Goal: Check status: Check status

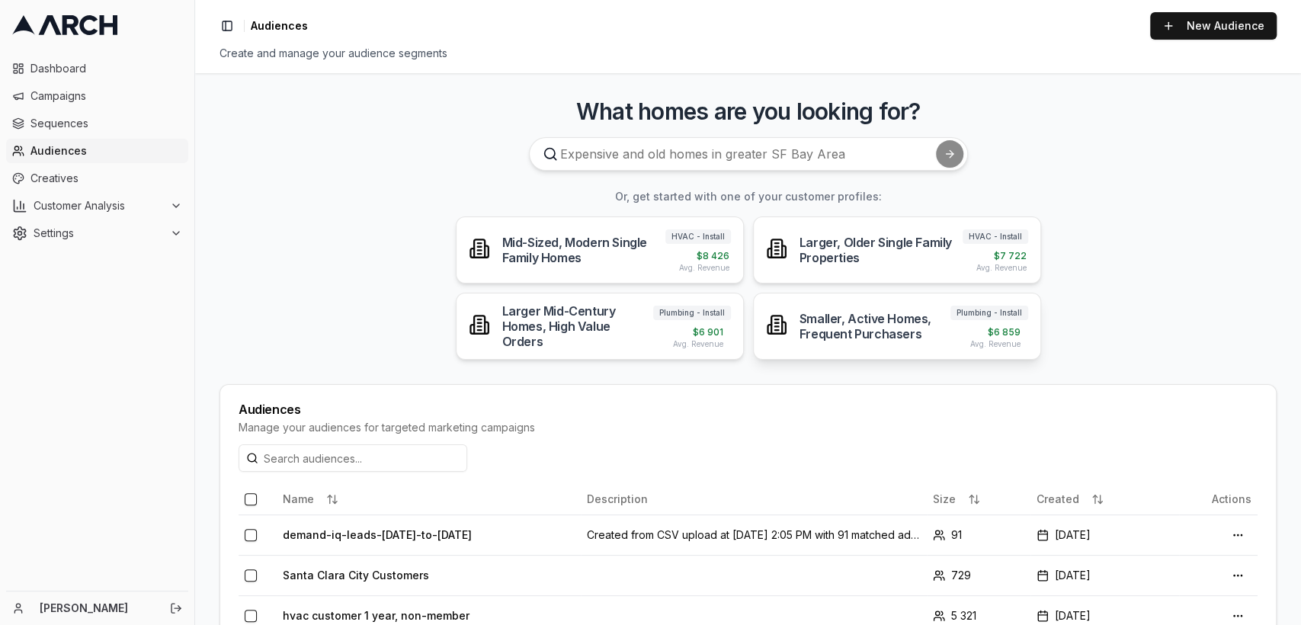
scroll to position [128, 0]
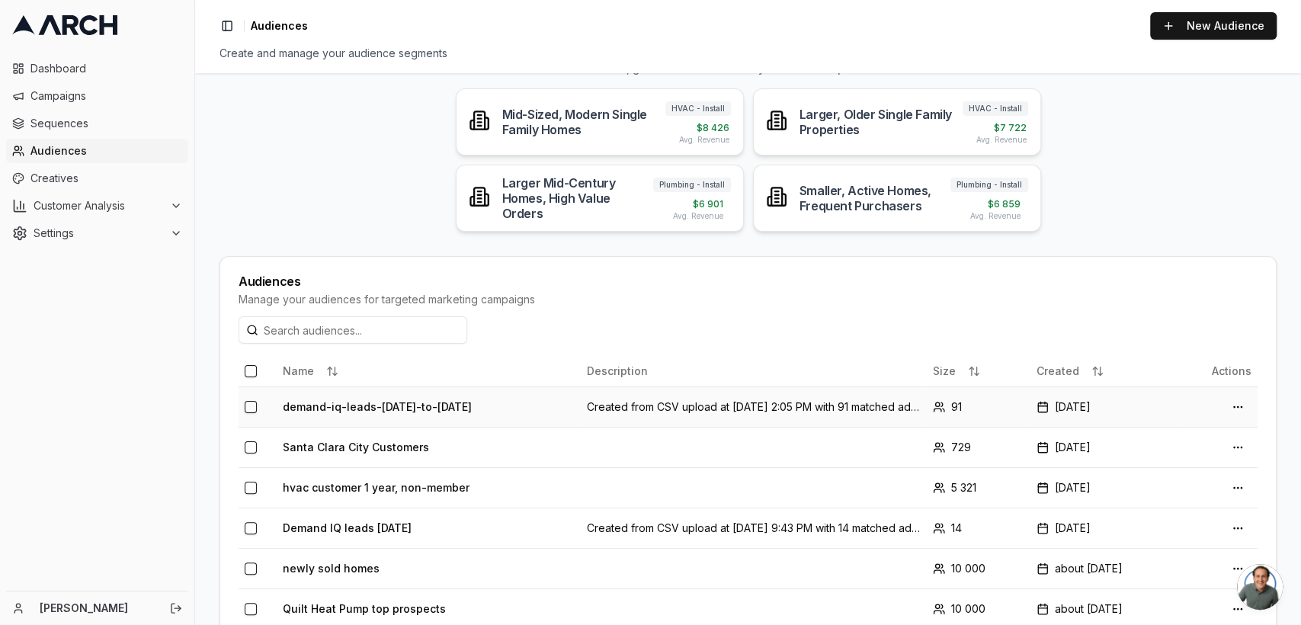
click at [486, 409] on td "demand-iq-leads-Aug-19-2025-to-Sept-18-2025" at bounding box center [429, 407] width 304 height 40
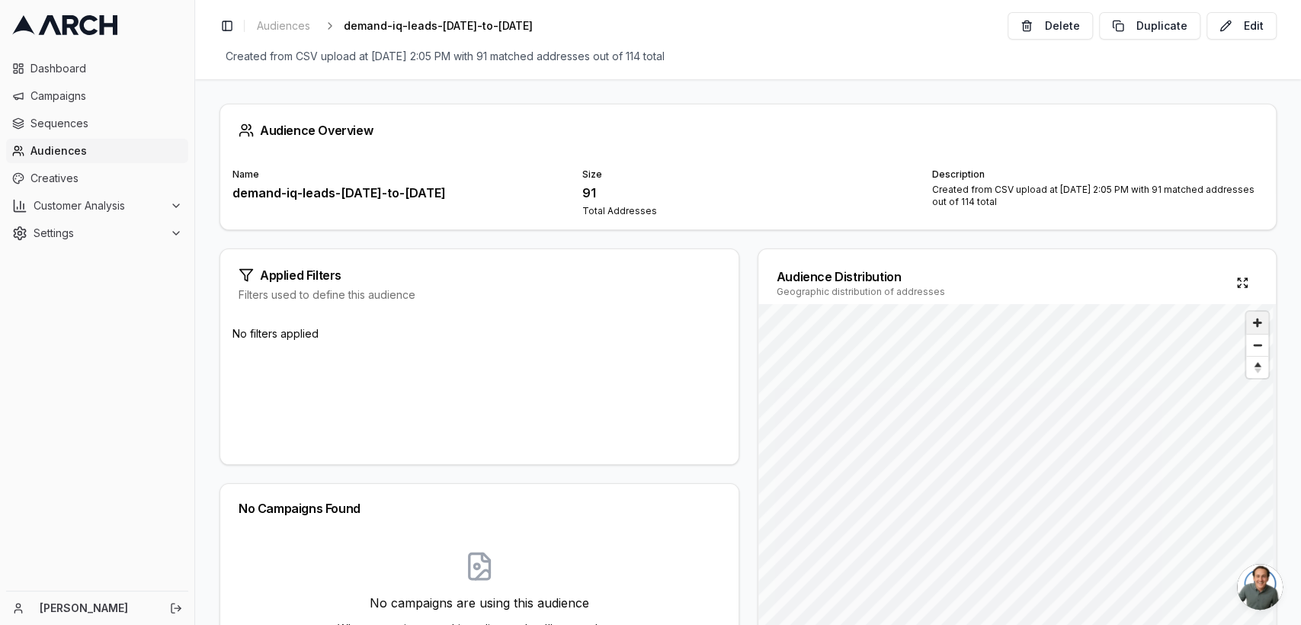
click at [1247, 323] on span "Zoom in" at bounding box center [1258, 323] width 22 height 22
click at [1269, 519] on div "Audience Distribution Geographic distribution of addresses Density Low High" at bounding box center [1018, 477] width 520 height 457
click at [1249, 346] on span "Zoom out" at bounding box center [1258, 345] width 22 height 21
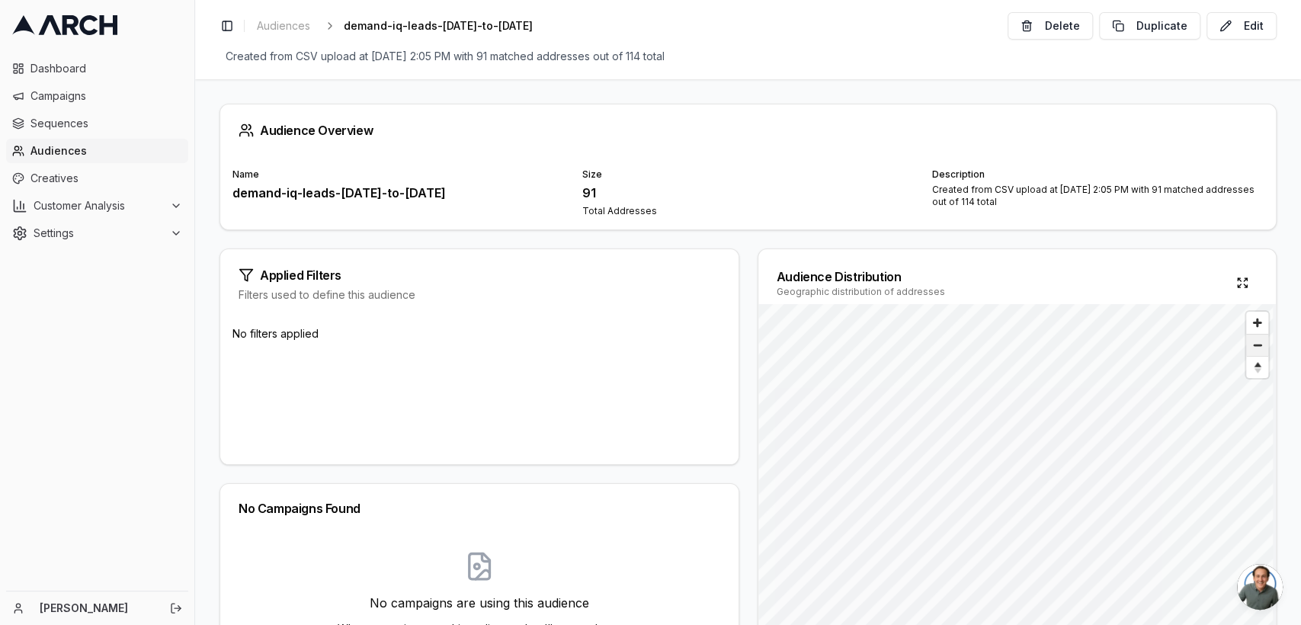
click at [1249, 346] on span "Zoom out" at bounding box center [1258, 345] width 22 height 21
click at [72, 119] on span "Sequences" at bounding box center [106, 123] width 152 height 15
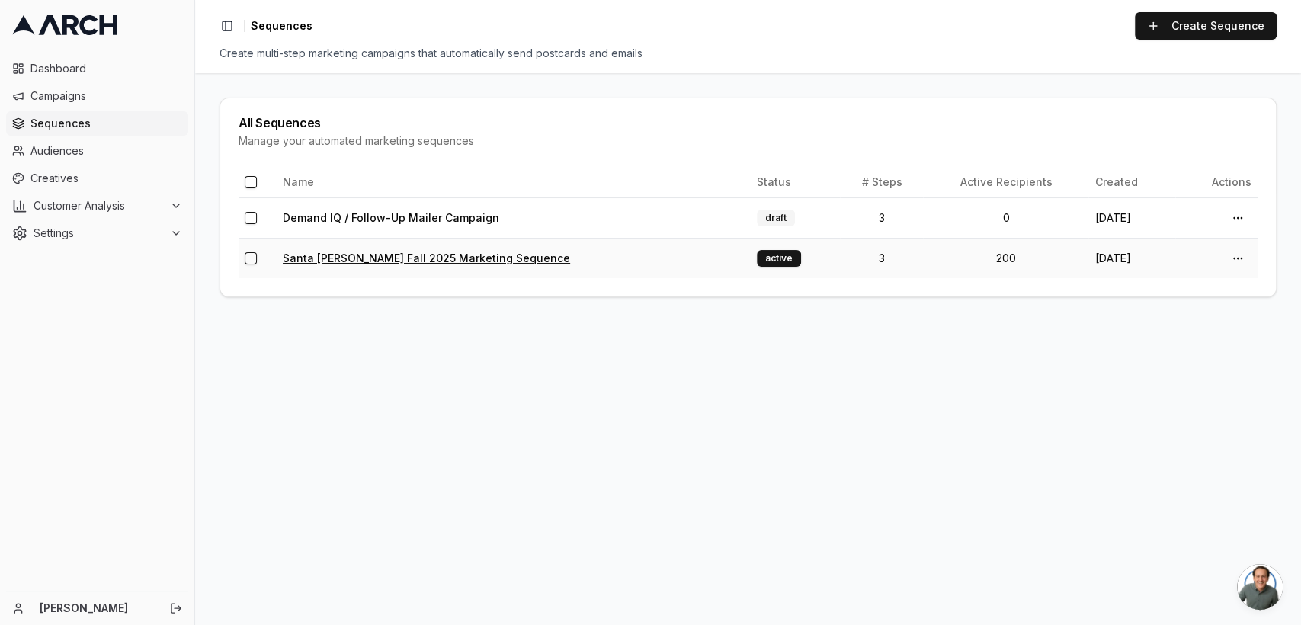
click at [442, 257] on link "Santa [PERSON_NAME] Fall 2025 Marketing Sequence" at bounding box center [426, 258] width 287 height 13
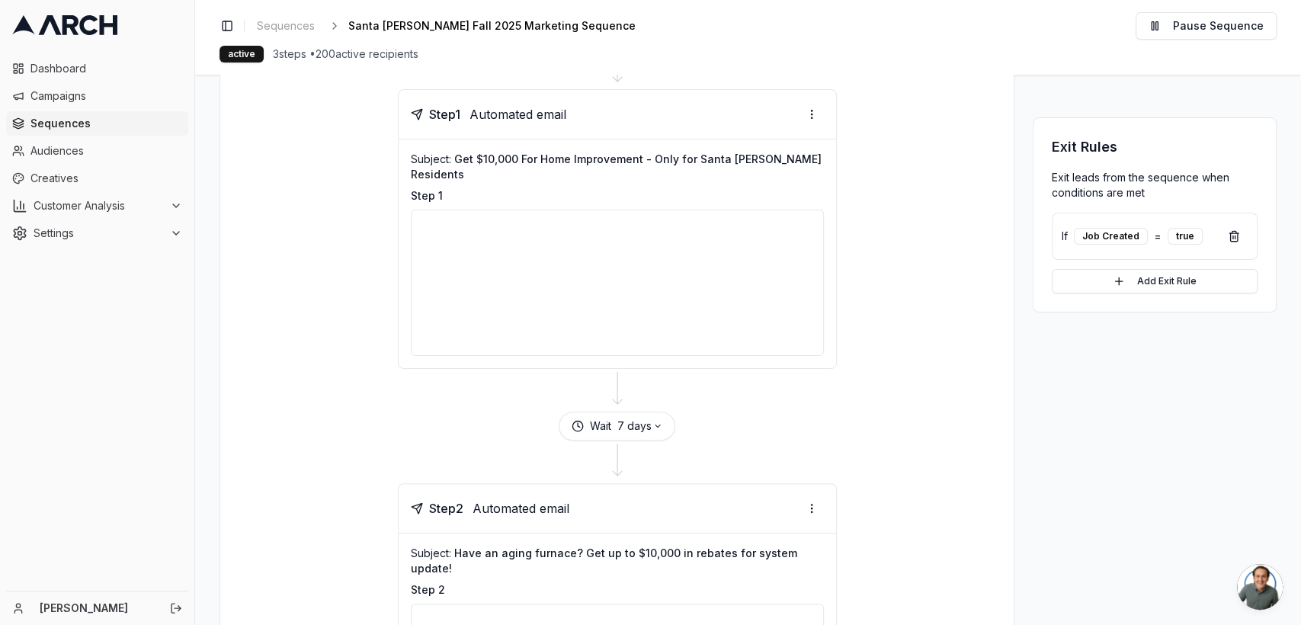
scroll to position [165, 0]
